Goal: Task Accomplishment & Management: Manage account settings

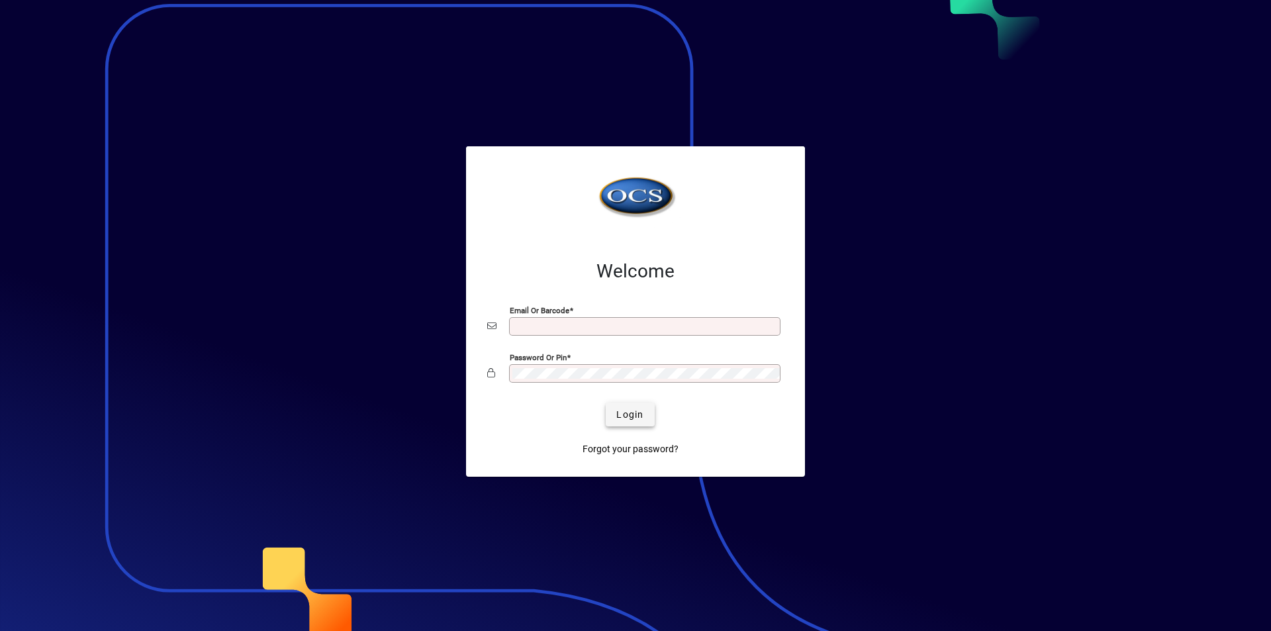
type input "**********"
click at [633, 410] on span "Login" at bounding box center [629, 415] width 27 height 14
